Goal: Find specific page/section: Find specific page/section

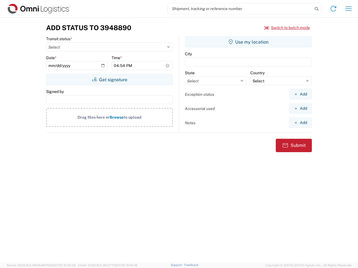
click at [240, 9] on input "search" at bounding box center [240, 8] width 145 height 11
click at [316, 9] on icon at bounding box center [316, 9] width 8 height 8
click at [333, 9] on icon at bounding box center [333, 8] width 9 height 9
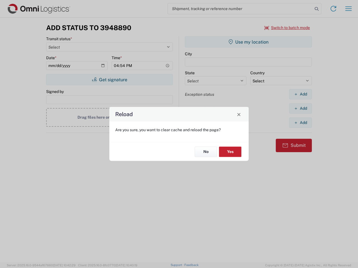
click at [348, 9] on div "Reload Are you sure, you want to clear cache and reload the page? No Yes" at bounding box center [179, 134] width 358 height 268
click at [287, 28] on div "Reload Are you sure, you want to clear cache and reload the page? No Yes" at bounding box center [179, 134] width 358 height 268
click at [109, 80] on div "Reload Are you sure, you want to clear cache and reload the page? No Yes" at bounding box center [179, 134] width 358 height 268
click at [248, 42] on div "Reload Are you sure, you want to clear cache and reload the page? No Yes" at bounding box center [179, 134] width 358 height 268
click at [300, 94] on div "Reload Are you sure, you want to clear cache and reload the page? No Yes" at bounding box center [179, 134] width 358 height 268
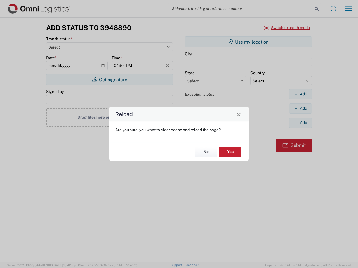
click at [300, 108] on div "Reload Are you sure, you want to clear cache and reload the page? No Yes" at bounding box center [179, 134] width 358 height 268
click at [300, 123] on div "Reload Are you sure, you want to clear cache and reload the page? No Yes" at bounding box center [179, 134] width 358 height 268
